Goal: Ask a question

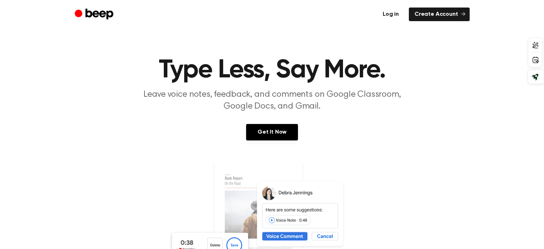
click at [399, 15] on link "Log in" at bounding box center [391, 15] width 28 height 14
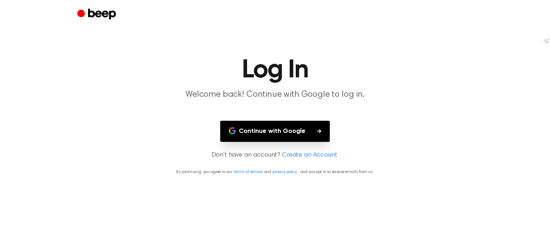
click at [274, 137] on button "Continue with Google" at bounding box center [275, 131] width 110 height 21
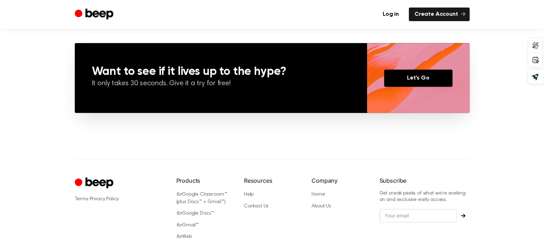
scroll to position [558, 0]
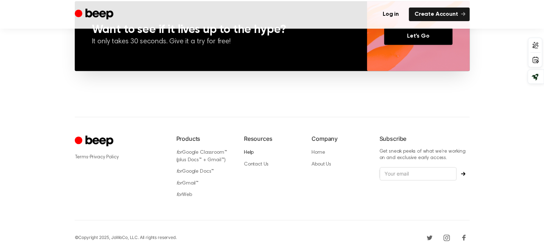
click at [251, 153] on link "Help" at bounding box center [249, 152] width 10 height 5
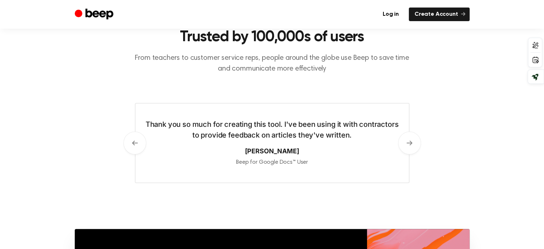
scroll to position [307, 0]
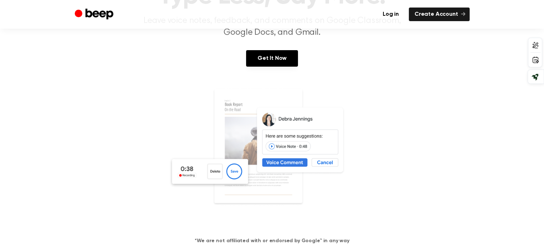
scroll to position [72, 0]
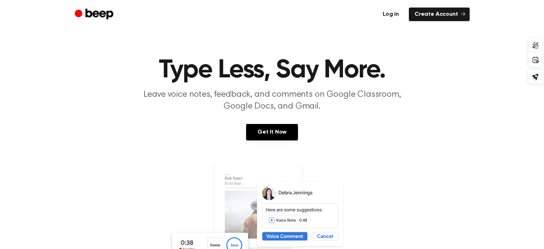
click at [394, 13] on link "Log in" at bounding box center [391, 15] width 28 height 14
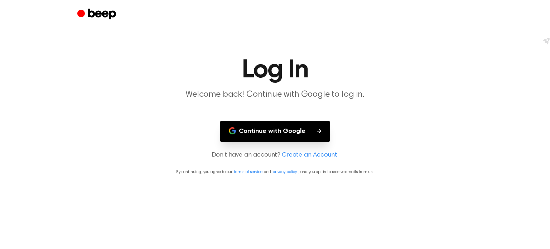
click at [301, 130] on button "Continue with Google" at bounding box center [275, 131] width 110 height 21
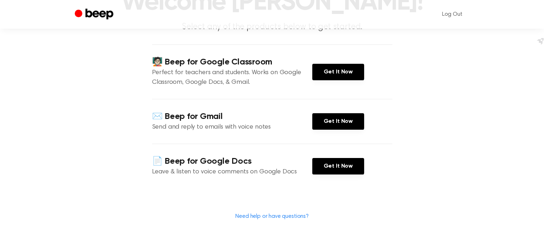
scroll to position [72, 0]
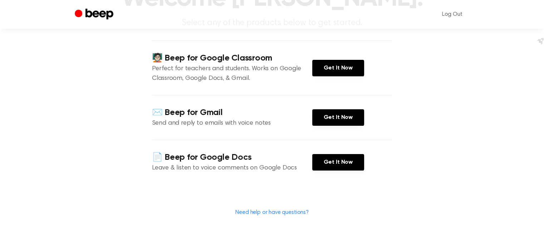
click at [298, 213] on link "Need help or have questions?" at bounding box center [271, 212] width 73 height 6
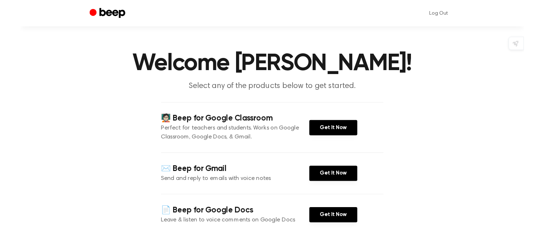
scroll to position [216, 0]
